Goal: Information Seeking & Learning: Learn about a topic

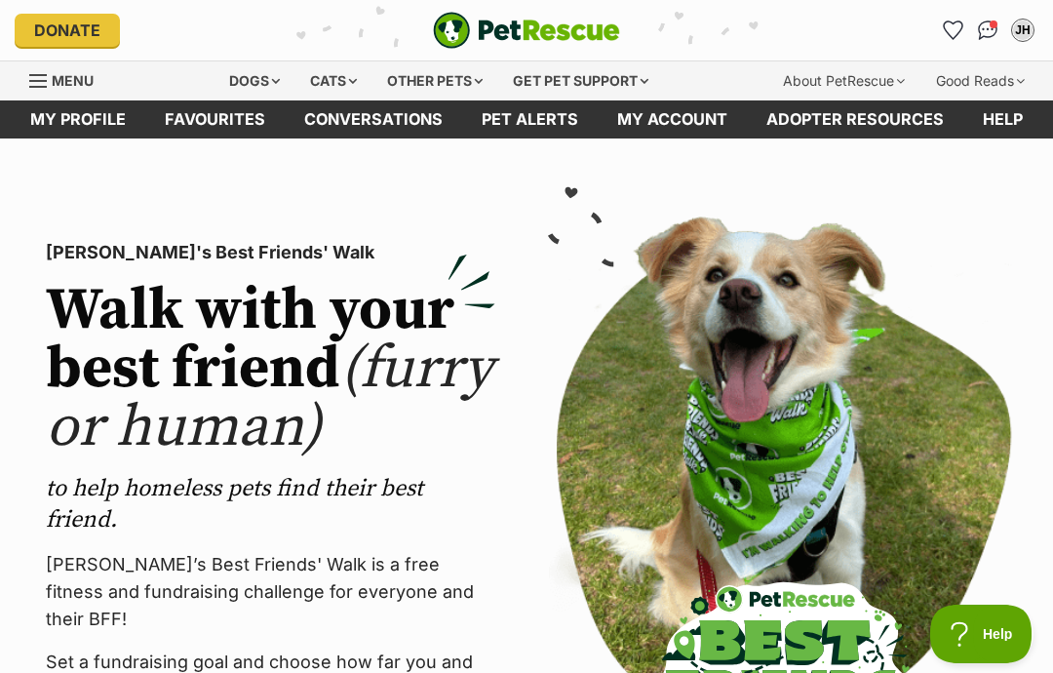
click at [244, 77] on div "Dogs" at bounding box center [254, 80] width 78 height 39
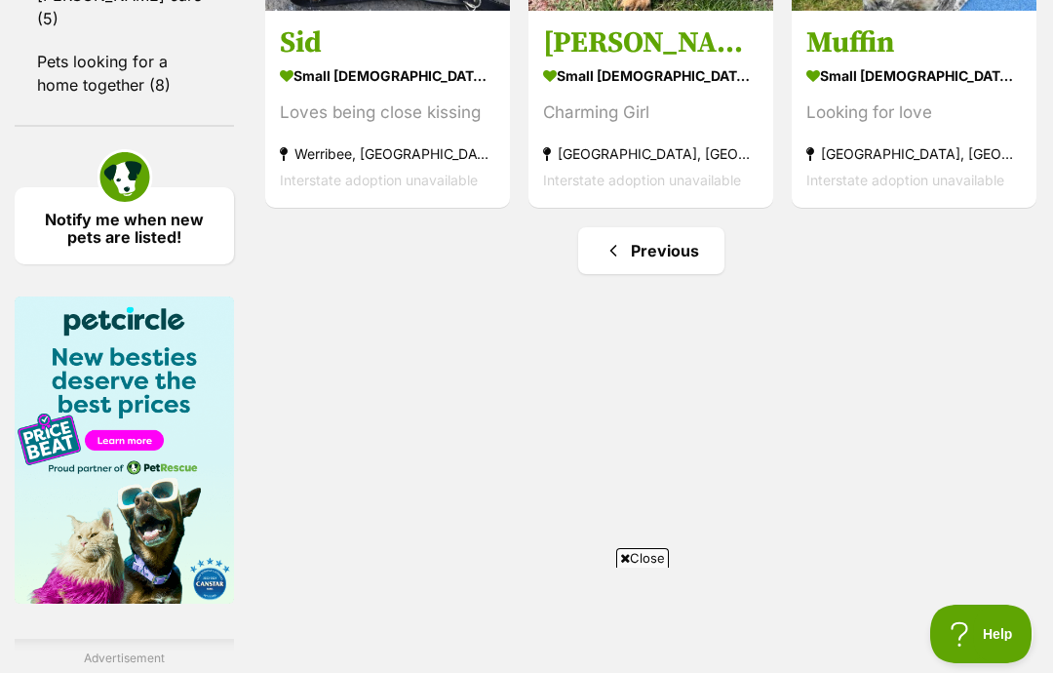
scroll to position [2978, 0]
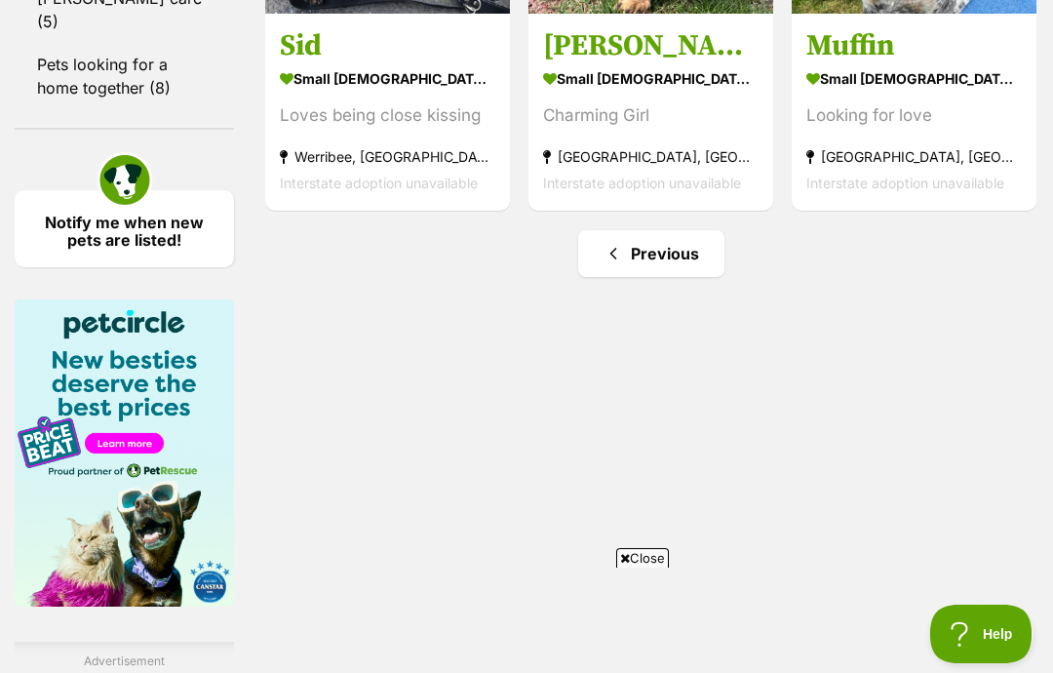
click at [594, 277] on link "Previous" at bounding box center [651, 253] width 146 height 47
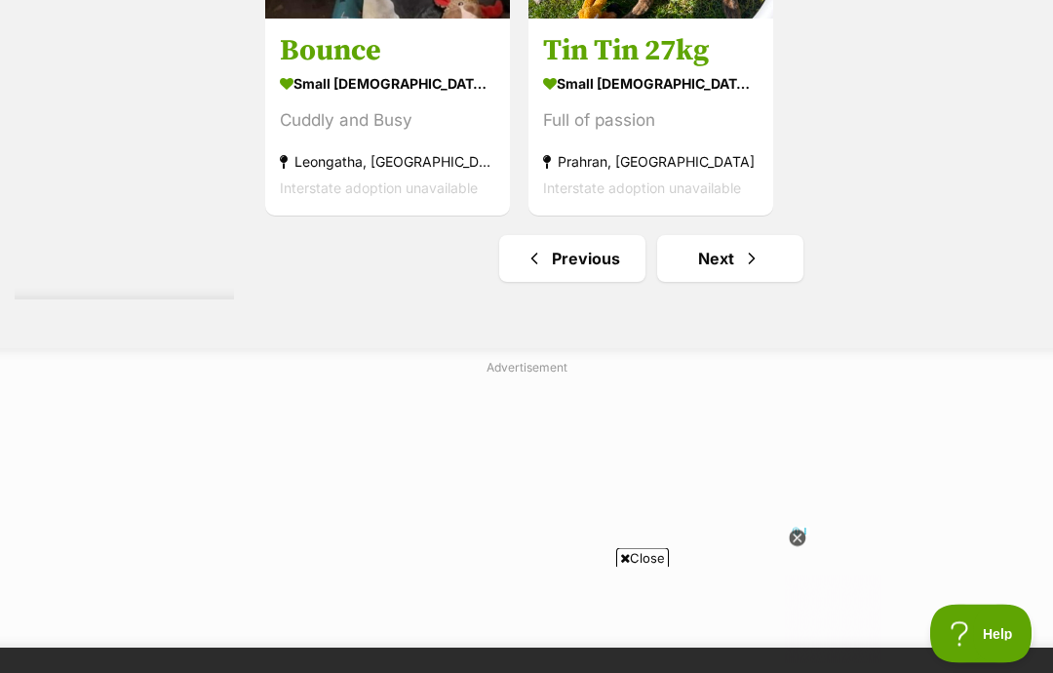
scroll to position [4265, 0]
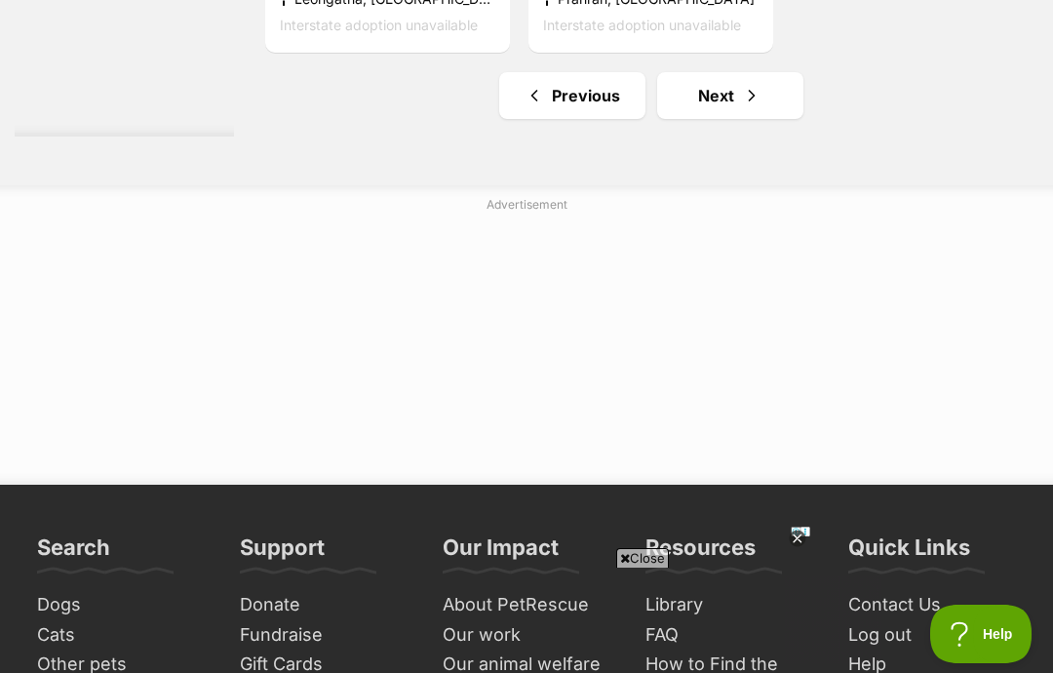
click at [534, 119] on link "Previous" at bounding box center [572, 95] width 146 height 47
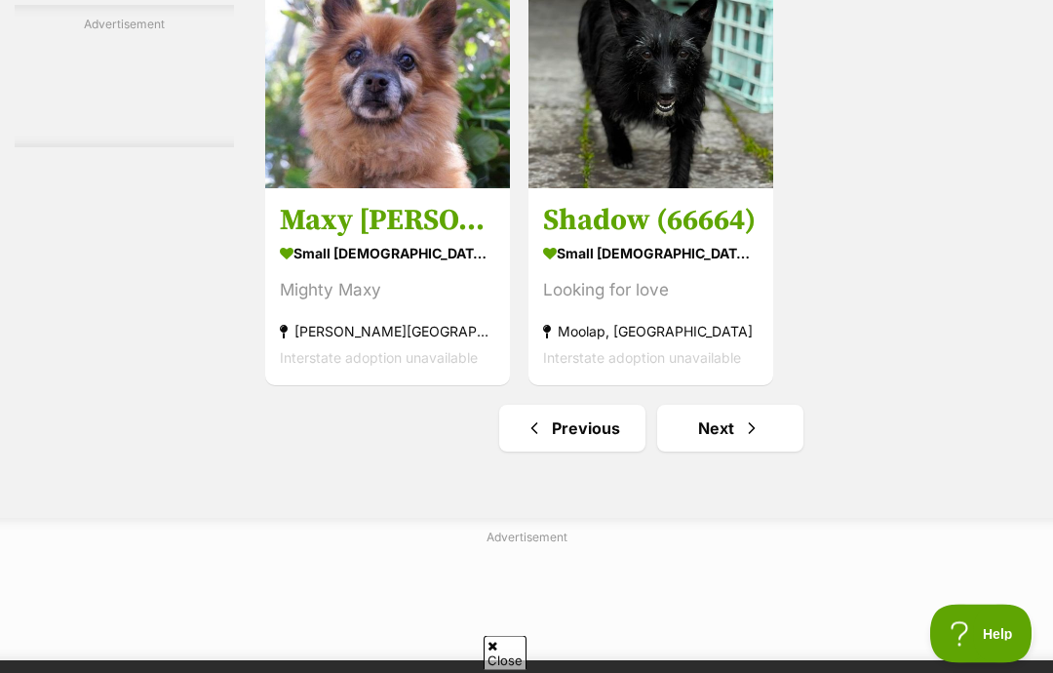
scroll to position [3727, 0]
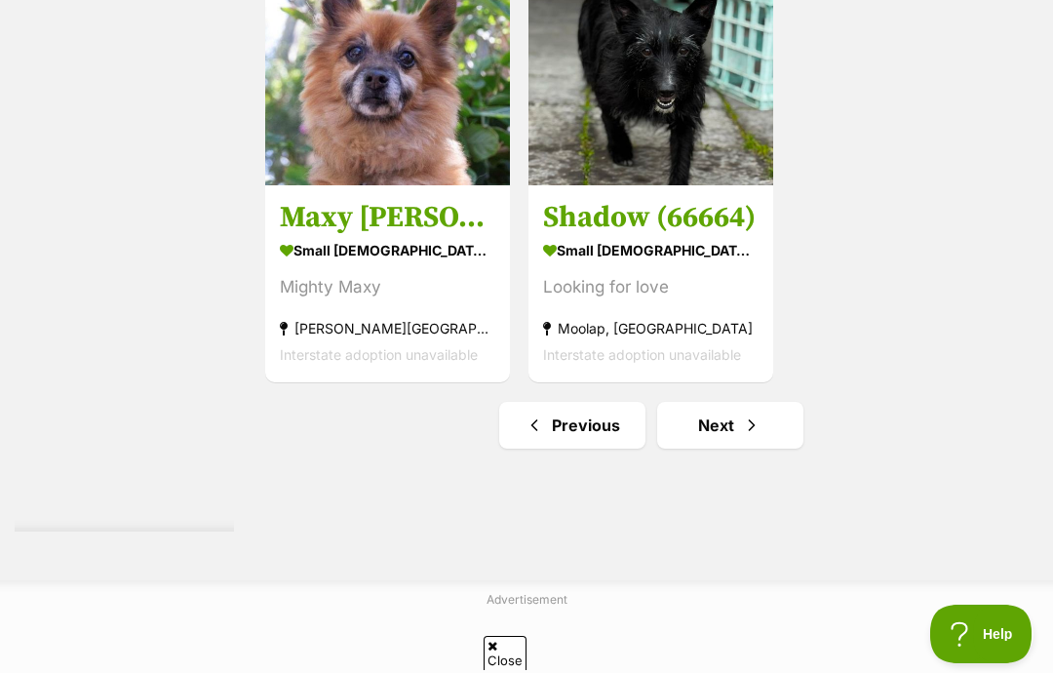
click at [532, 448] on link "Previous" at bounding box center [572, 425] width 146 height 47
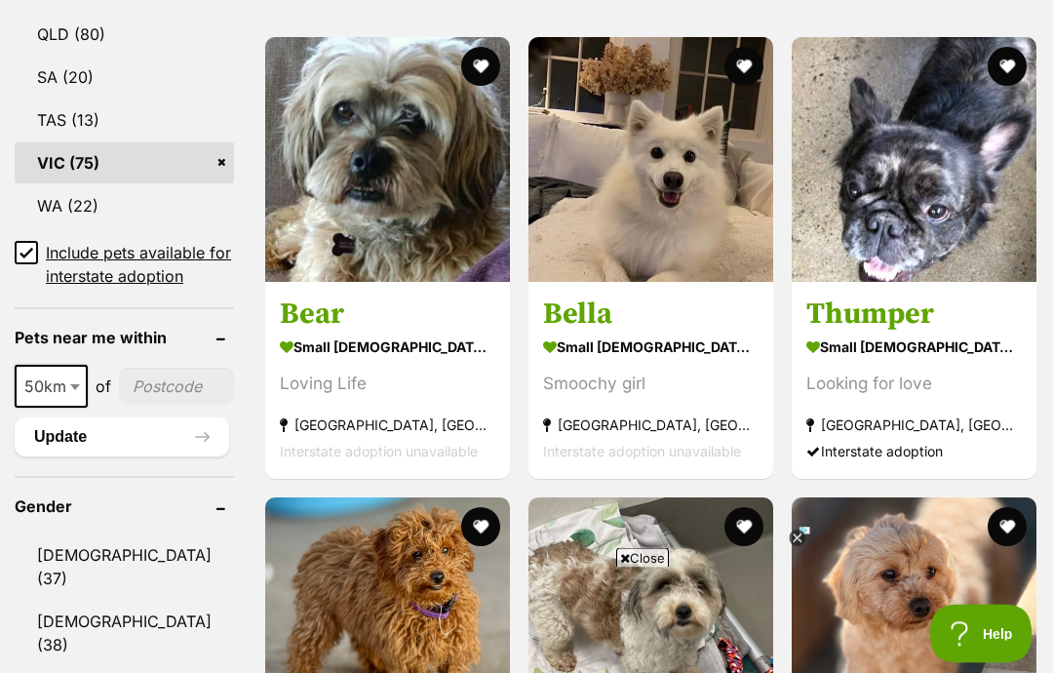
scroll to position [1329, 0]
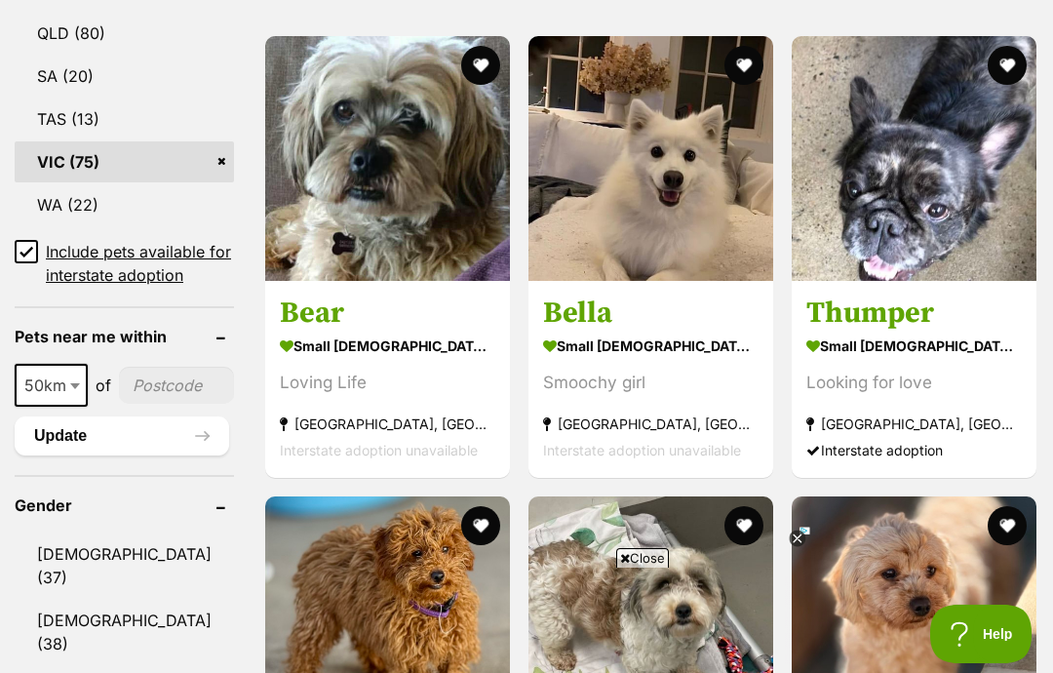
click at [280, 318] on h3 "Bear" at bounding box center [387, 312] width 215 height 37
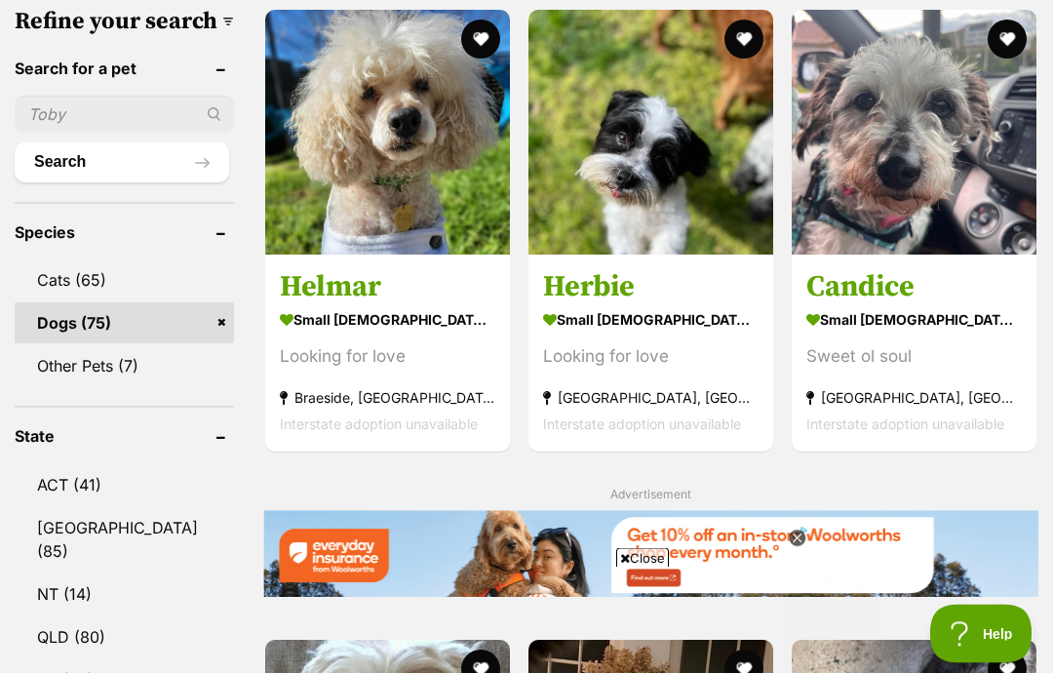
scroll to position [726, 0]
click at [863, 268] on h3 "Candice" at bounding box center [913, 286] width 215 height 37
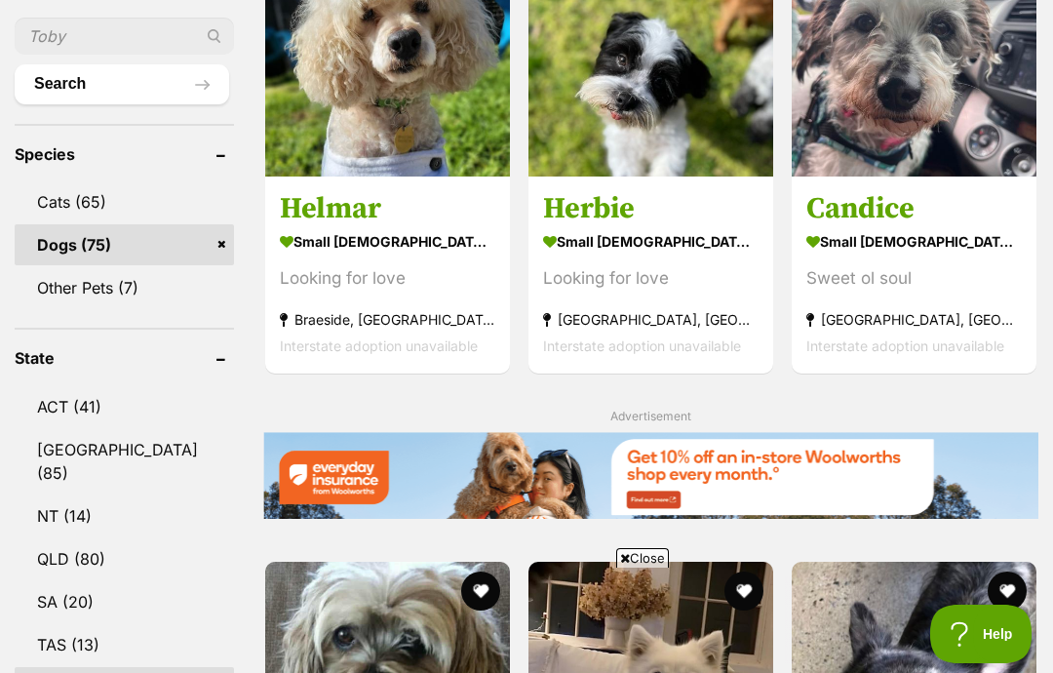
click at [558, 227] on strong "small male Dog" at bounding box center [650, 241] width 215 height 28
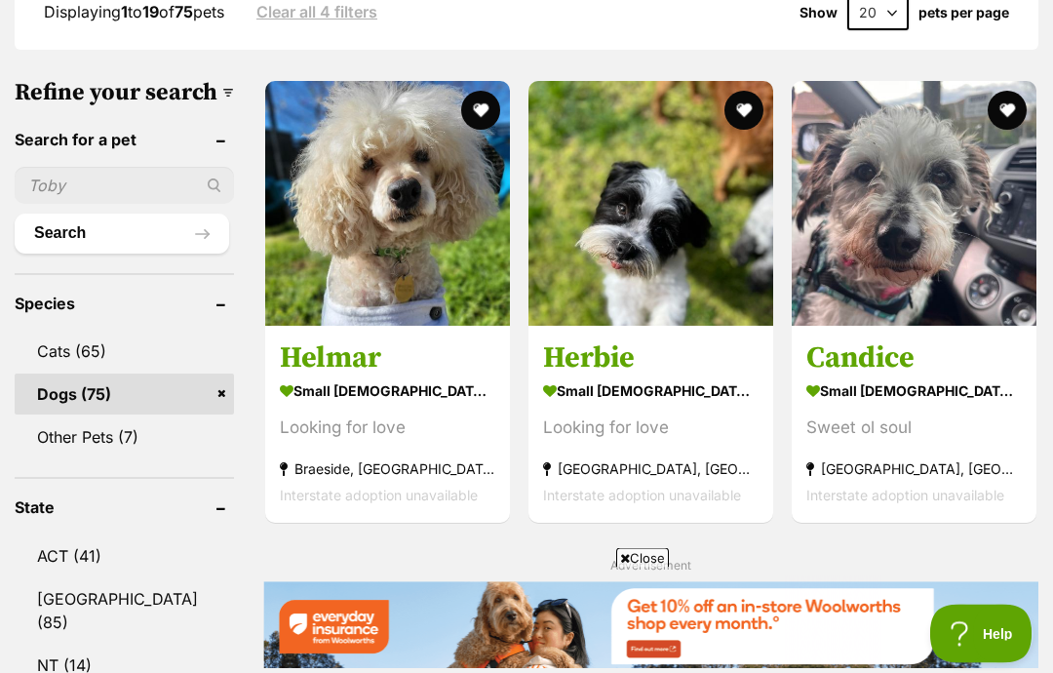
scroll to position [655, 0]
click at [592, 376] on strong "small male Dog" at bounding box center [650, 390] width 215 height 28
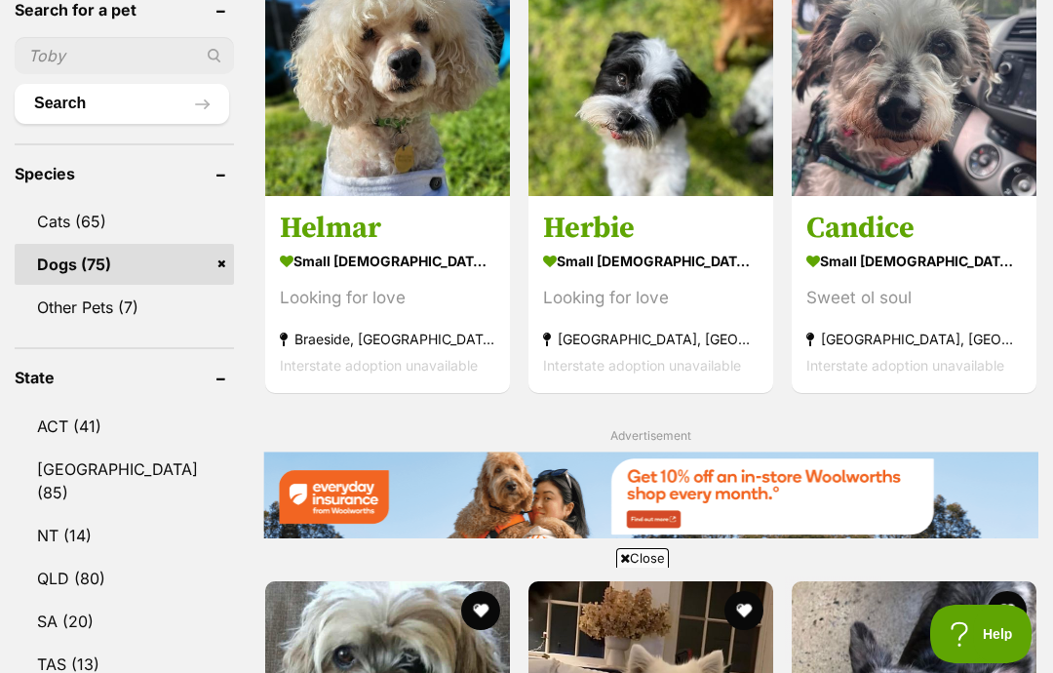
scroll to position [0, 0]
click at [567, 247] on strong "small male Dog" at bounding box center [650, 261] width 215 height 28
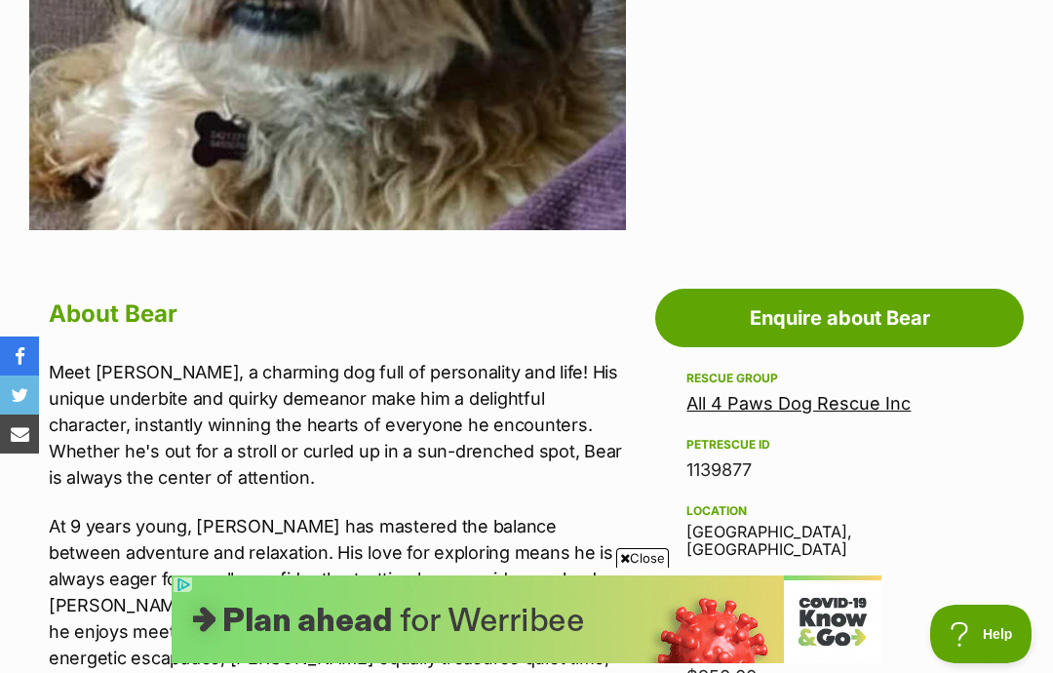
scroll to position [770, 0]
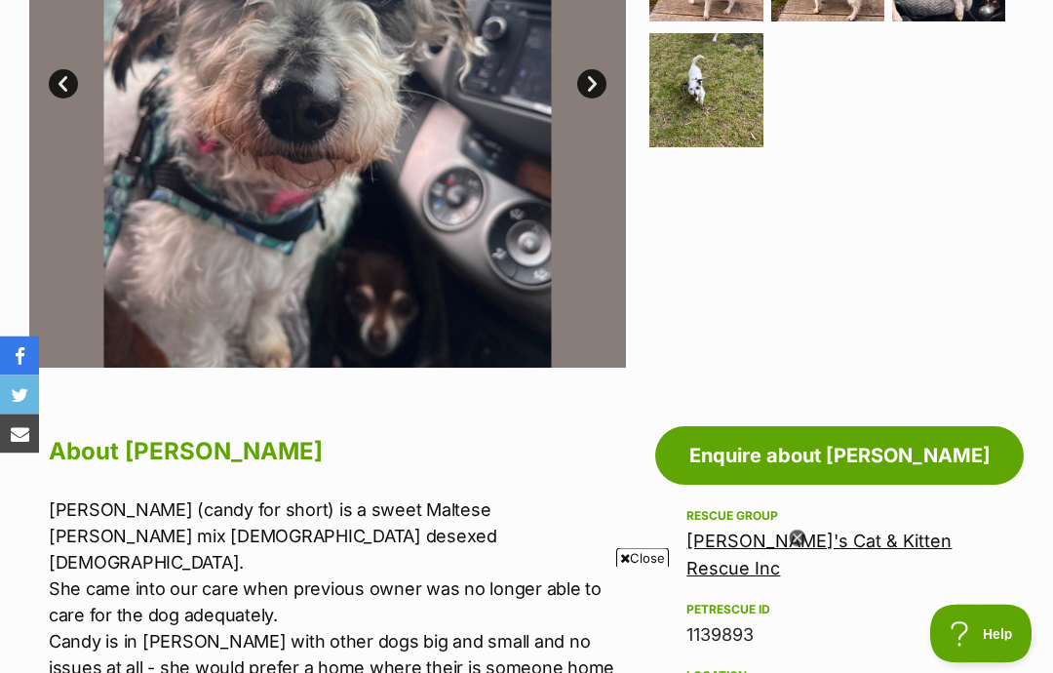
scroll to position [602, 0]
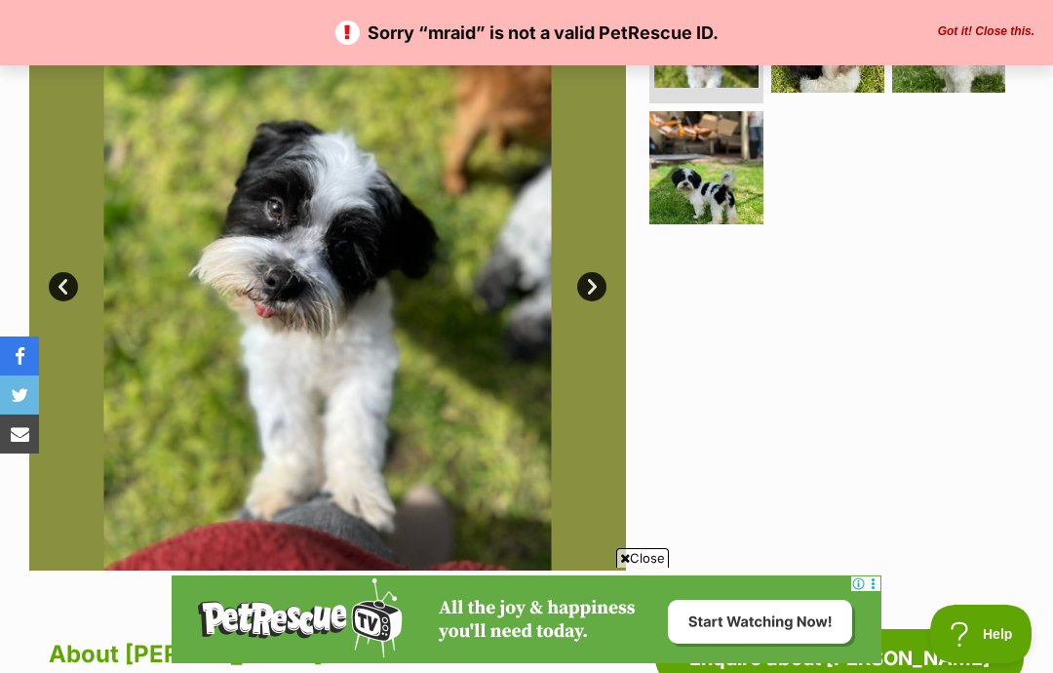
scroll to position [464, 0]
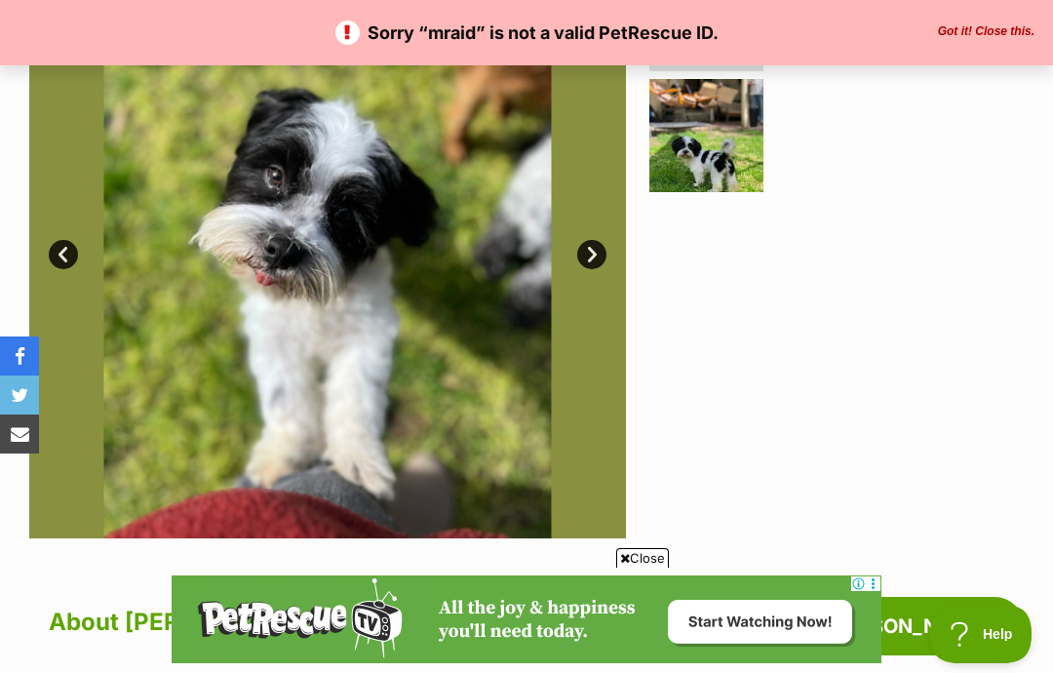
click at [593, 254] on link "Next" at bounding box center [591, 254] width 29 height 29
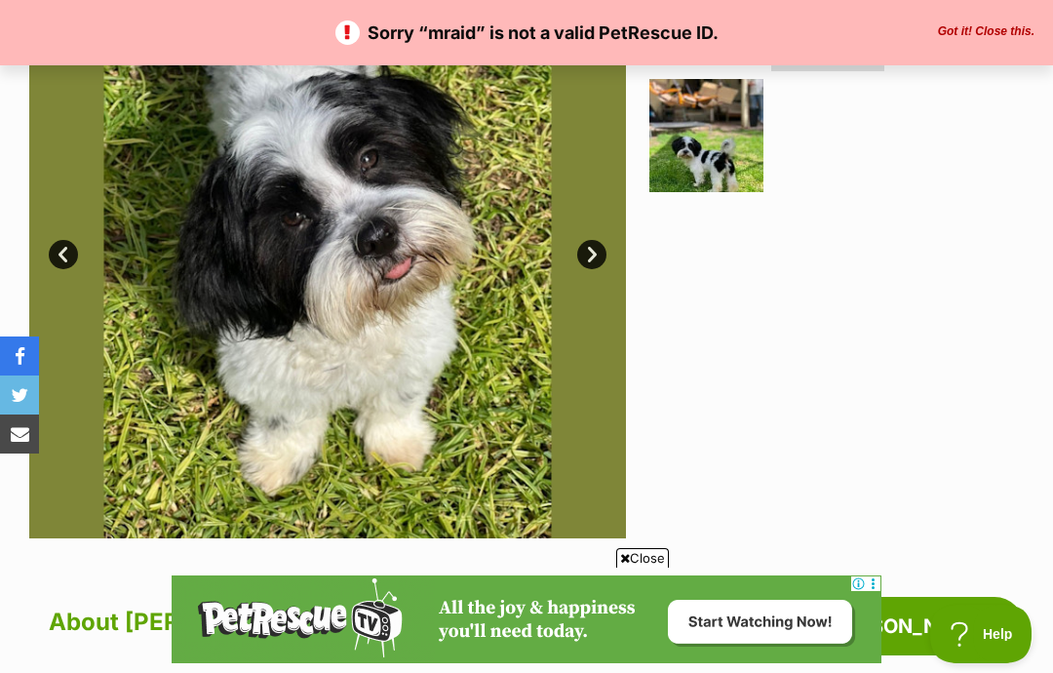
click at [593, 261] on link "Next" at bounding box center [591, 254] width 29 height 29
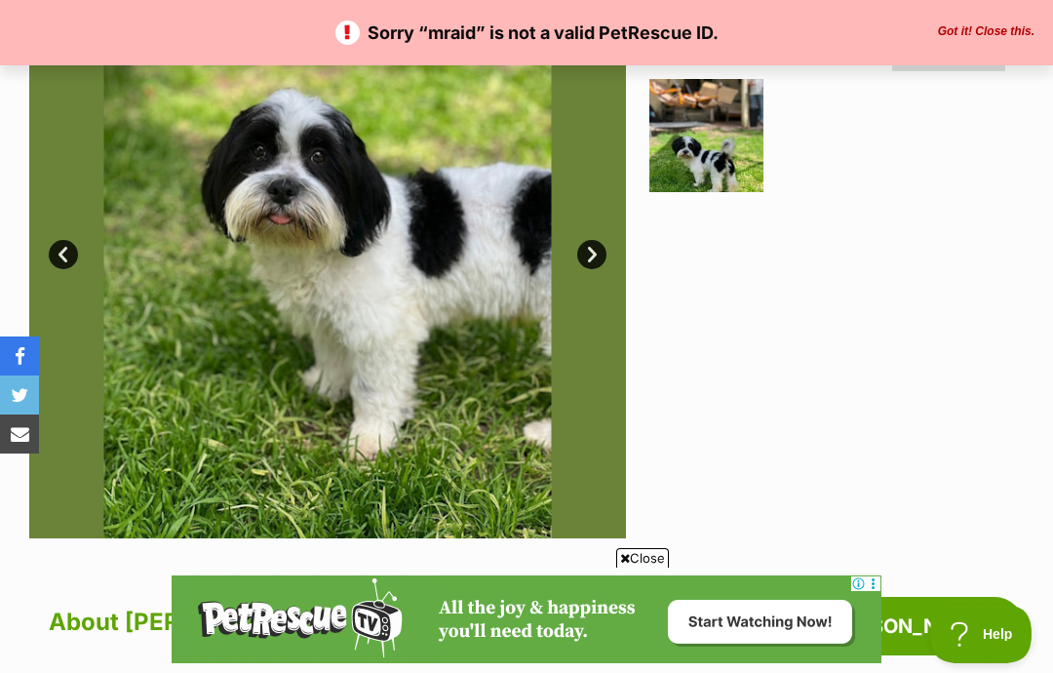
click at [585, 256] on link "Next" at bounding box center [591, 254] width 29 height 29
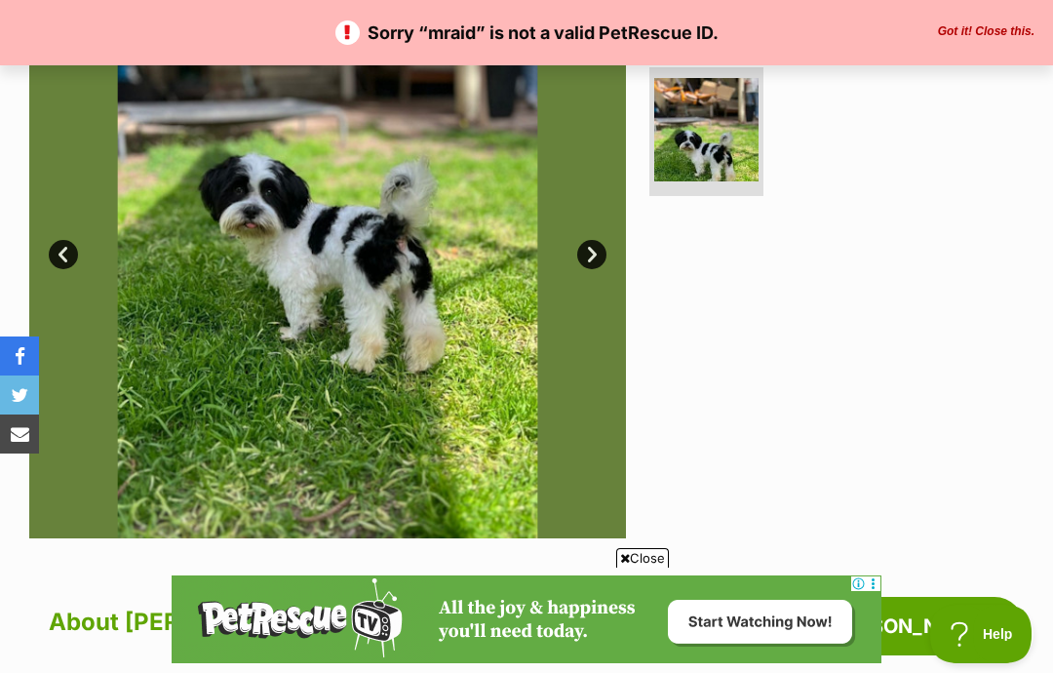
scroll to position [0, 0]
click at [590, 254] on link "Next" at bounding box center [591, 254] width 29 height 29
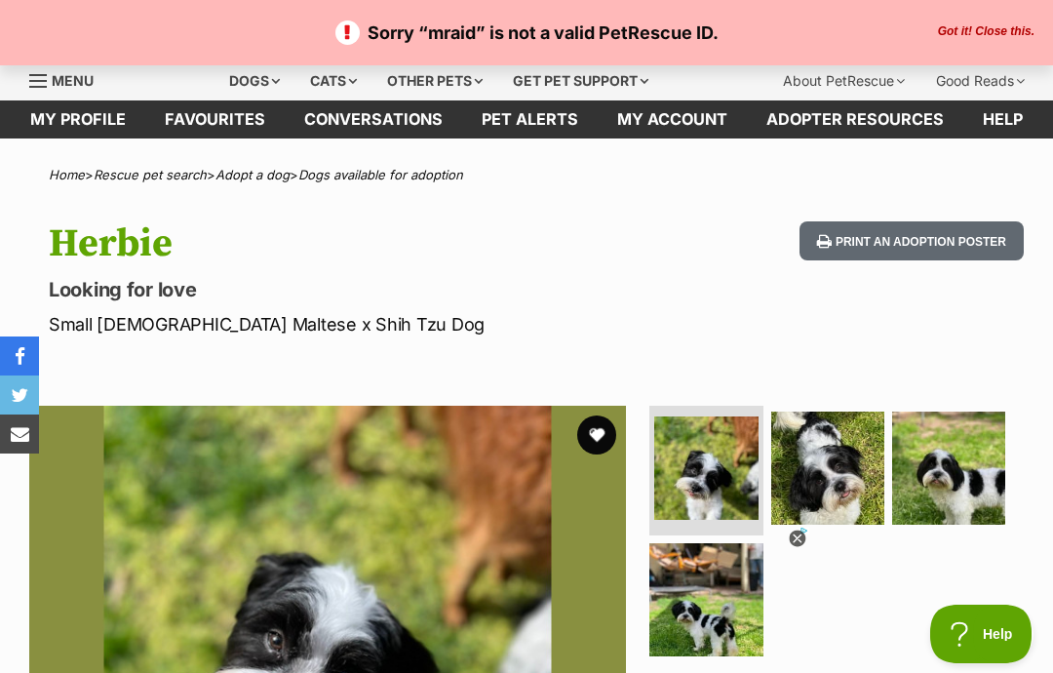
click at [986, 24] on button "Got it! Close this." at bounding box center [986, 32] width 108 height 16
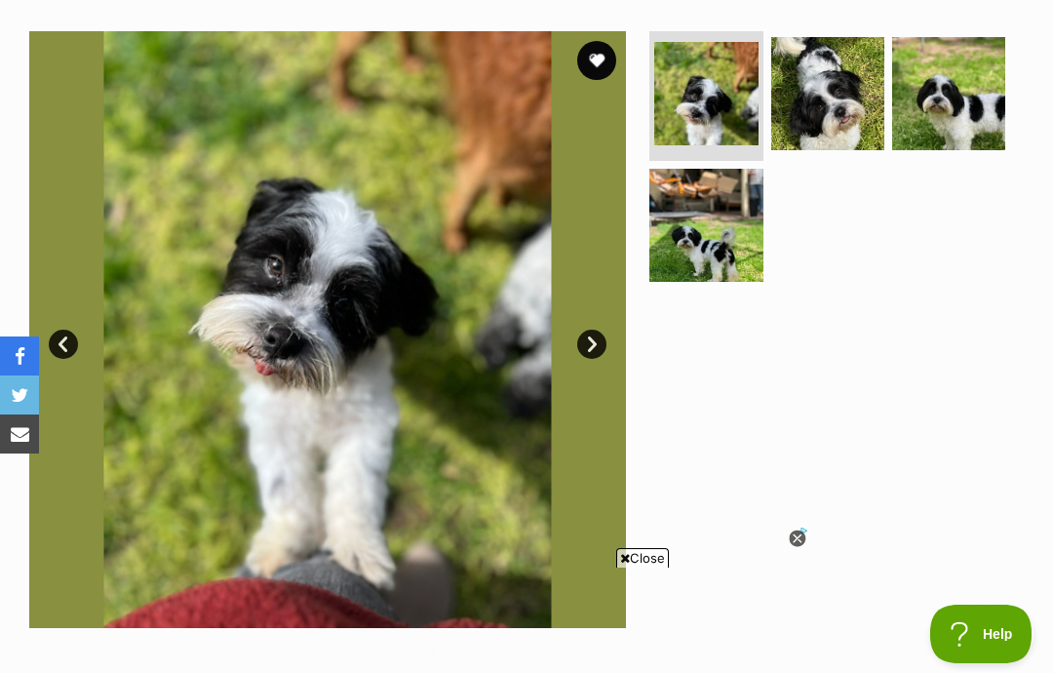
scroll to position [440, 0]
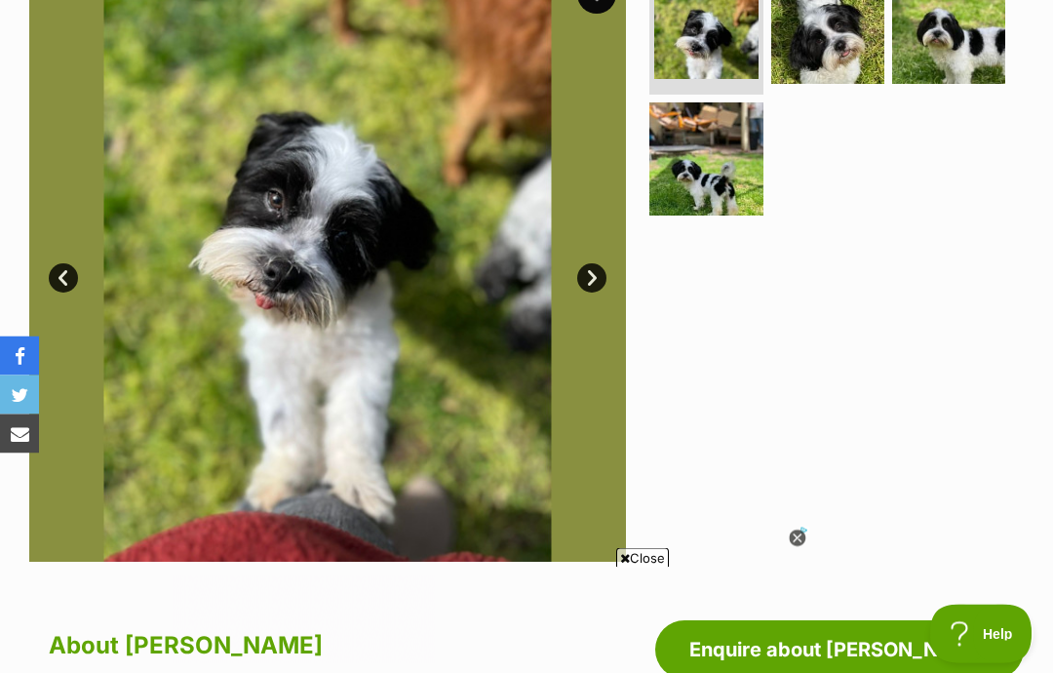
click at [795, 541] on icon at bounding box center [796, 537] width 7 height 7
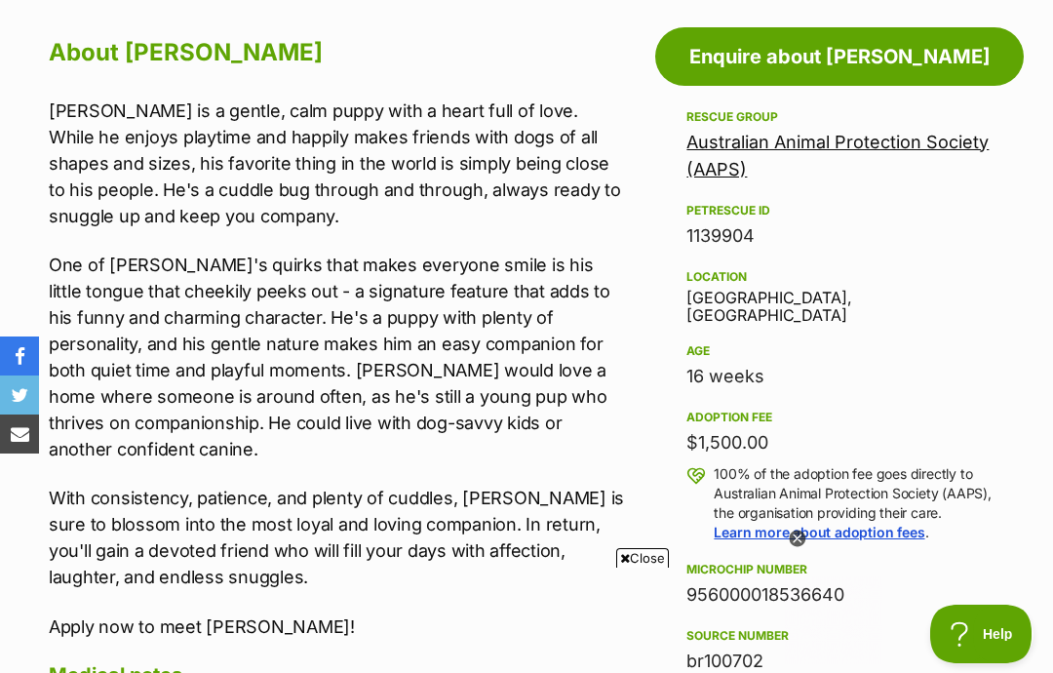
scroll to position [0, 0]
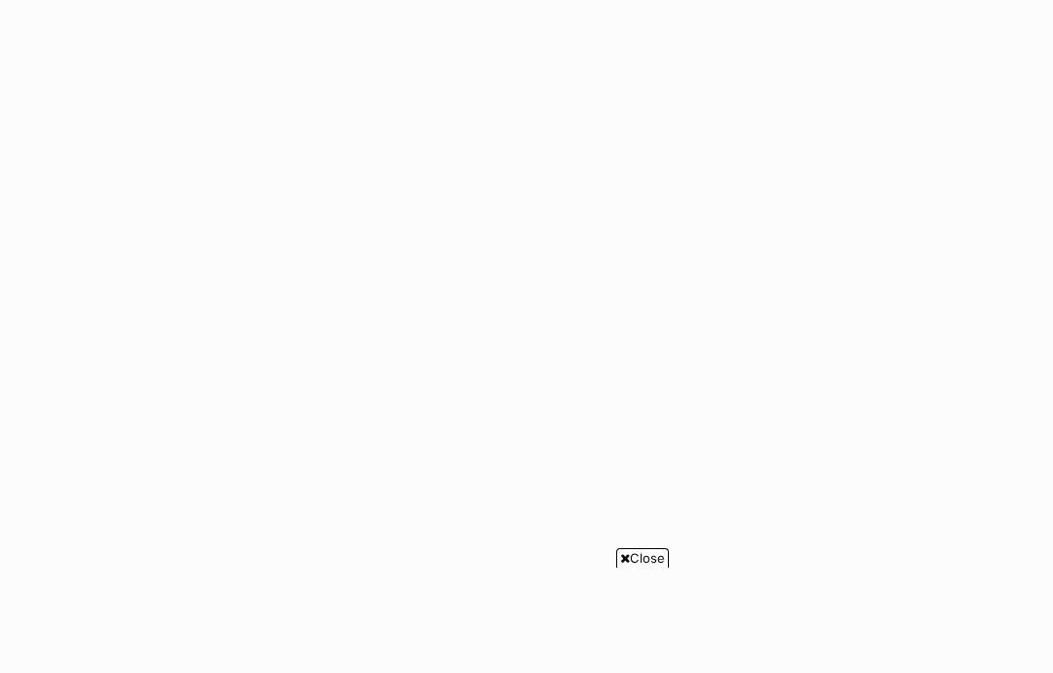
click at [648, 567] on span "Close" at bounding box center [642, 557] width 53 height 19
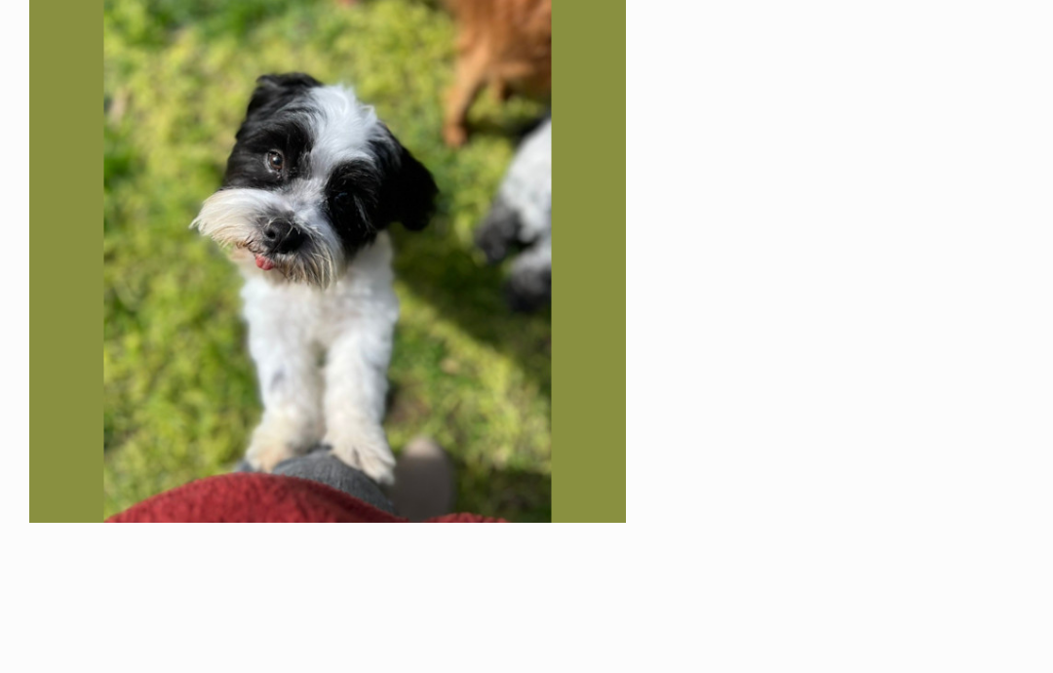
scroll to position [421, 0]
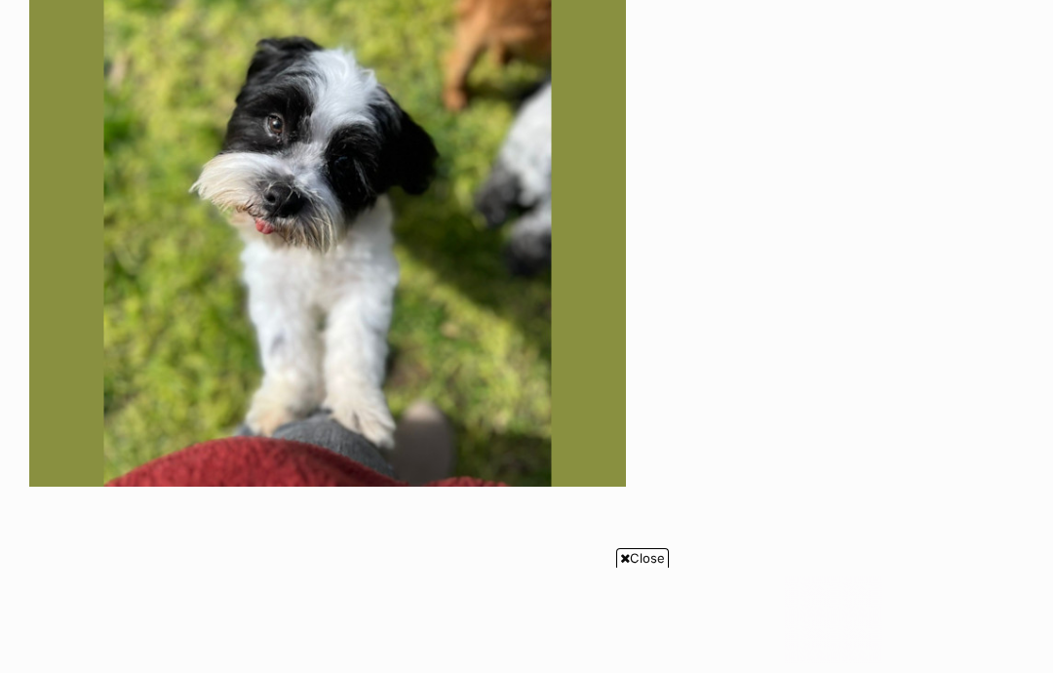
scroll to position [507, 0]
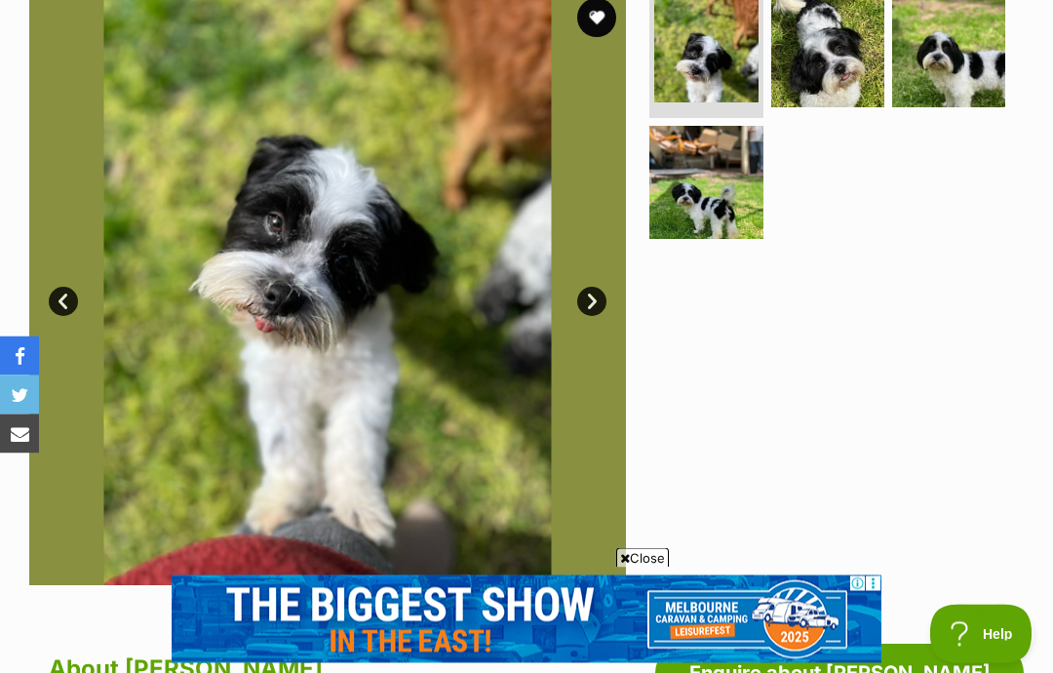
scroll to position [345, 0]
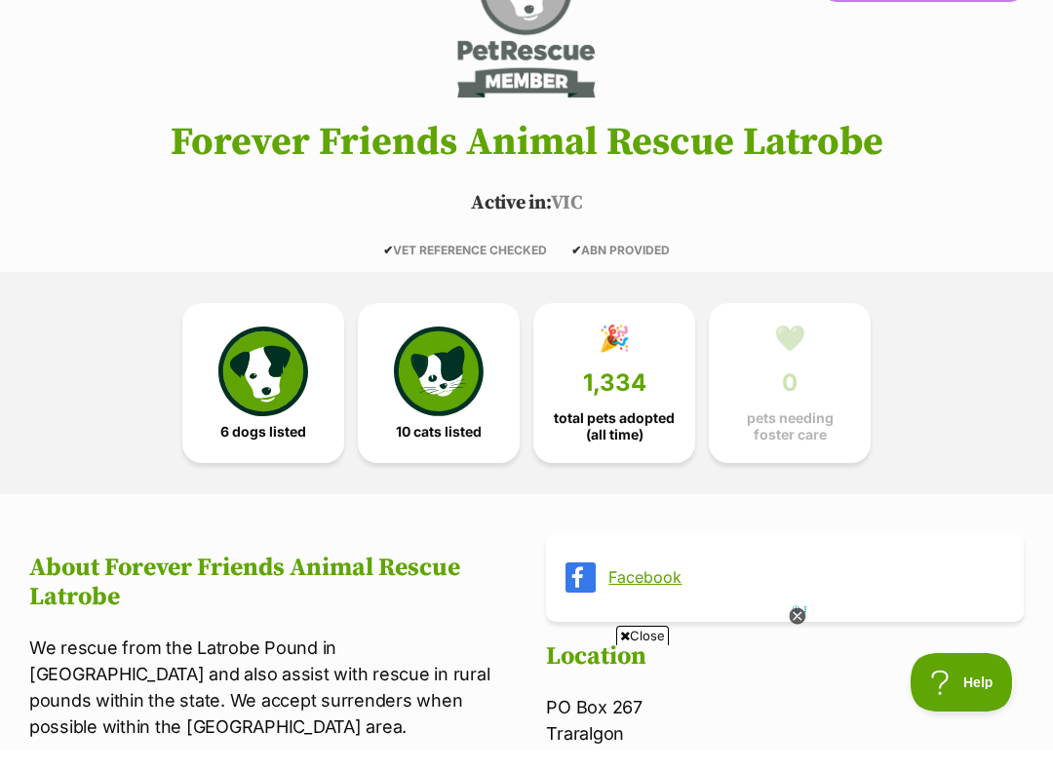
click at [259, 383] on img at bounding box center [263, 391] width 90 height 90
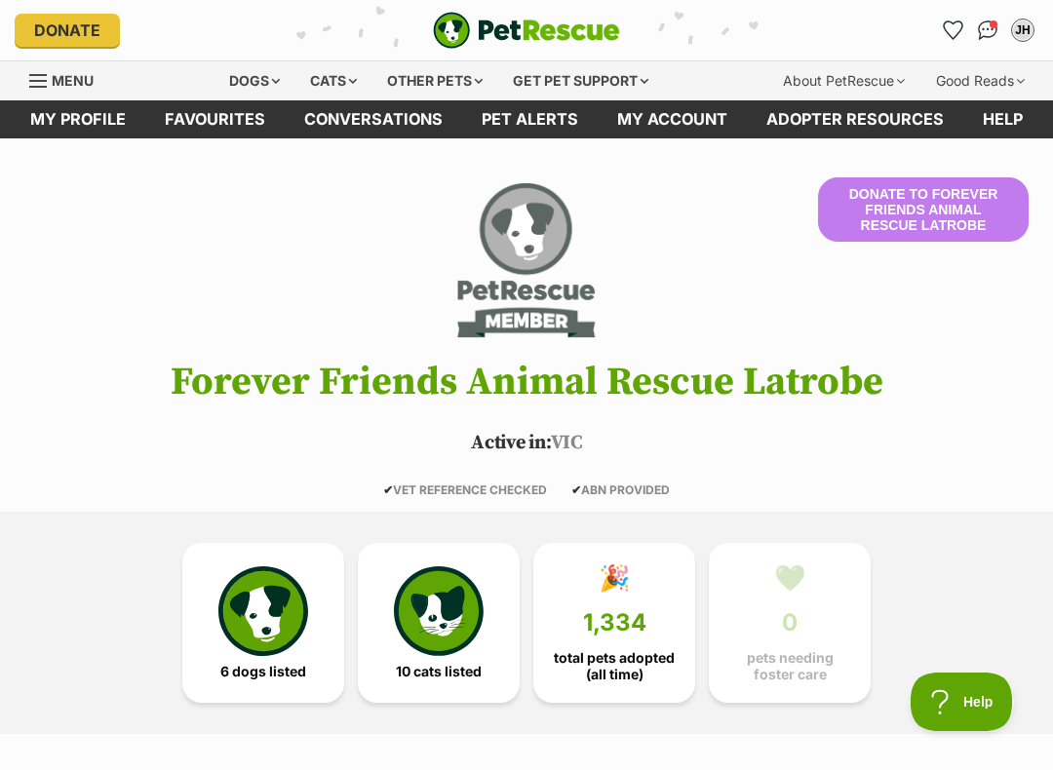
scroll to position [220, 0]
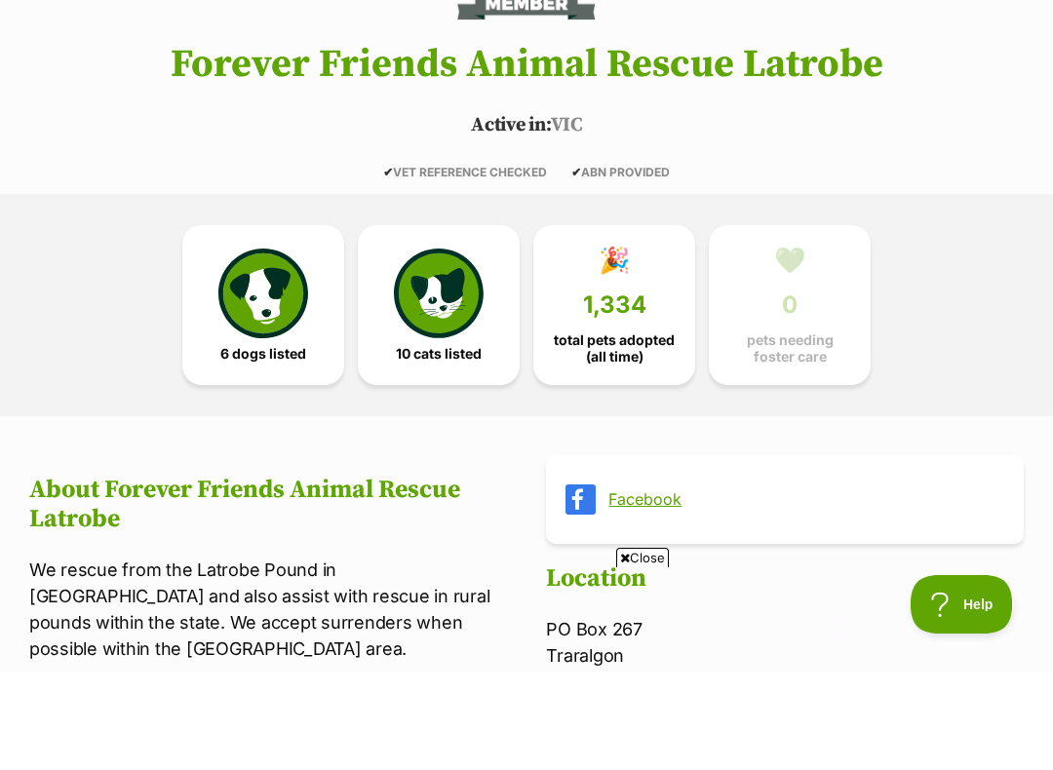
click at [623, 588] on link "Facebook" at bounding box center [802, 597] width 388 height 18
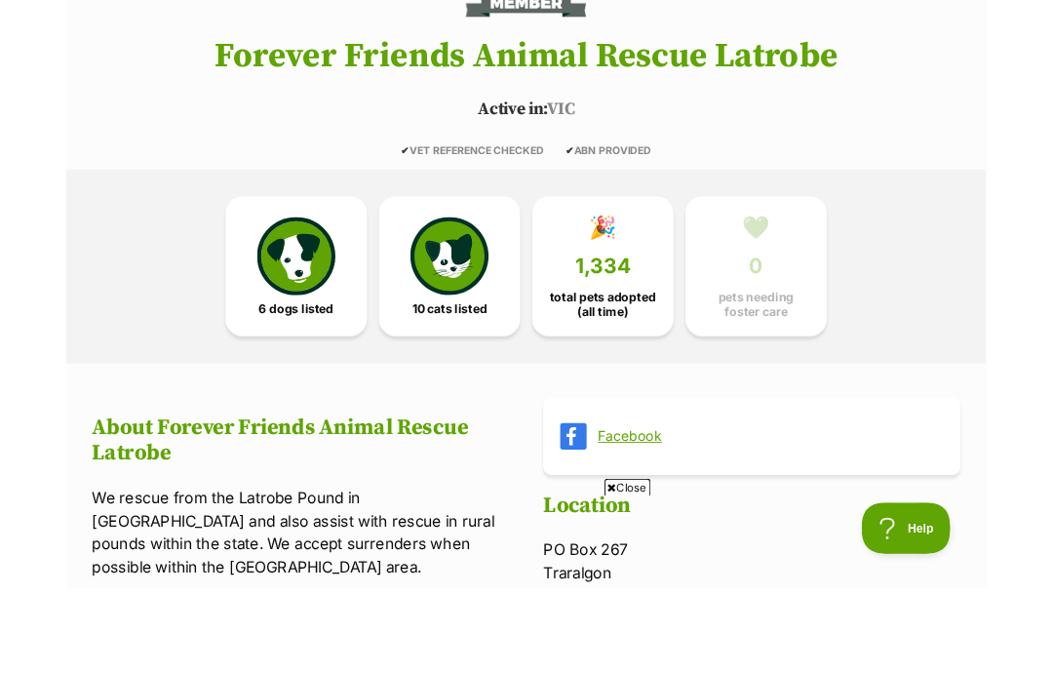
scroll to position [318, 0]
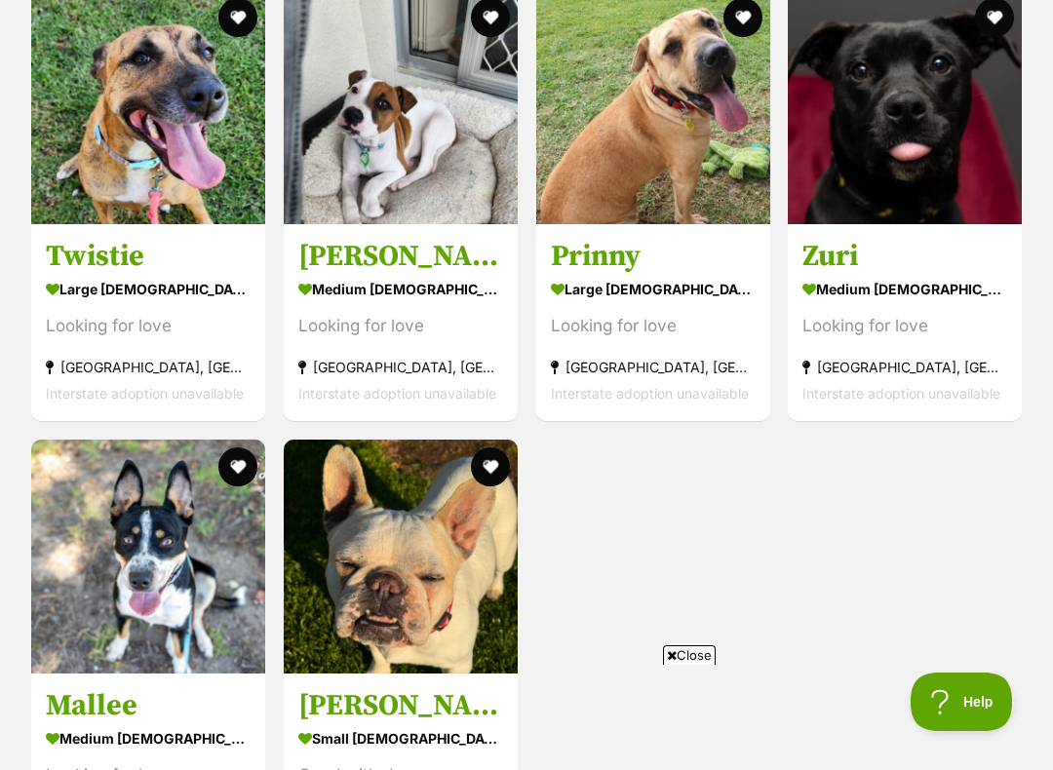
scroll to position [1787, 0]
